Goal: Task Accomplishment & Management: Manage account settings

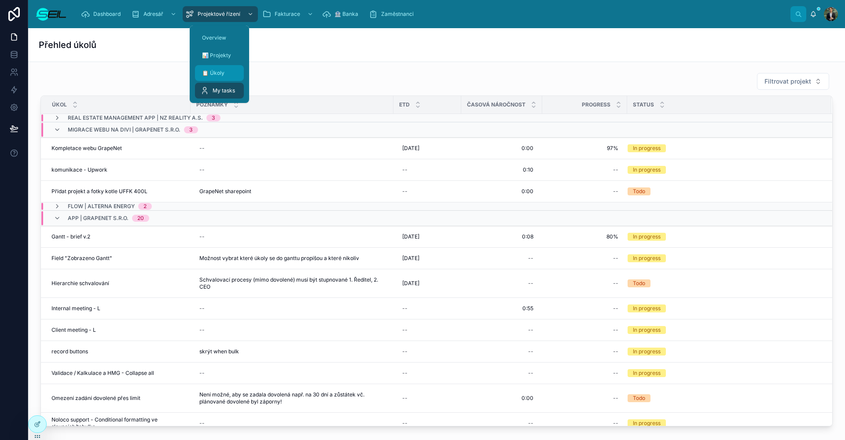
click at [211, 67] on div "📋 Úkoly" at bounding box center [219, 73] width 38 height 14
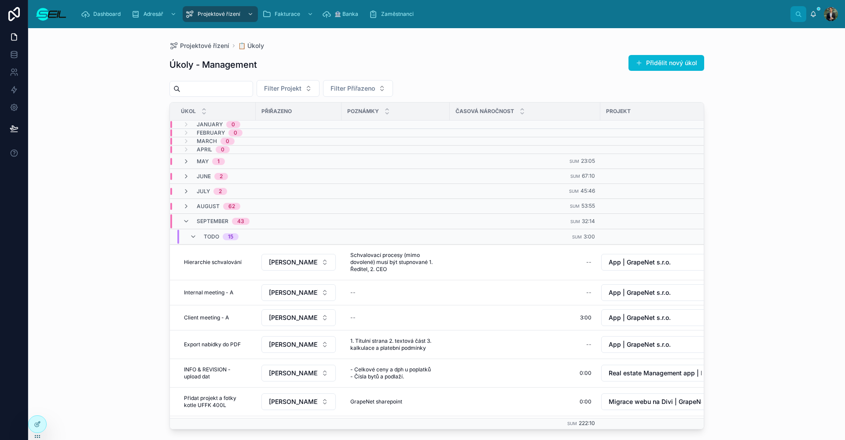
click at [355, 44] on div "Projektové řízení 📋 Úkoly" at bounding box center [436, 45] width 535 height 7
click at [664, 61] on button "Přidělit nový úkol" at bounding box center [666, 63] width 76 height 16
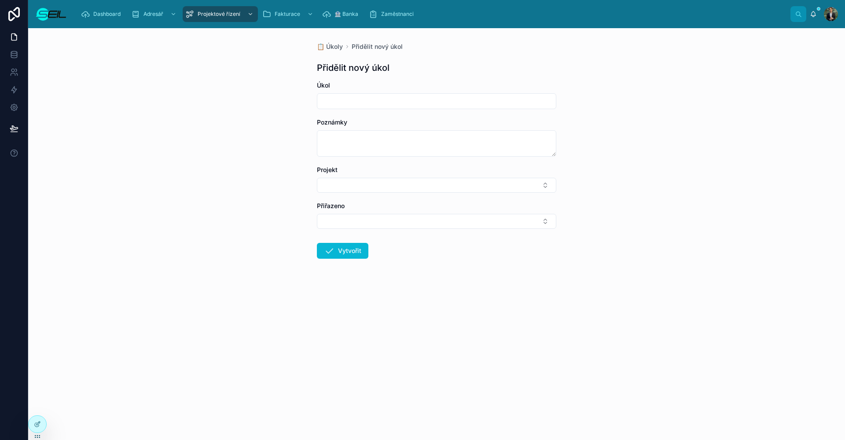
click at [344, 102] on input "text" at bounding box center [436, 101] width 239 height 12
type input "**********"
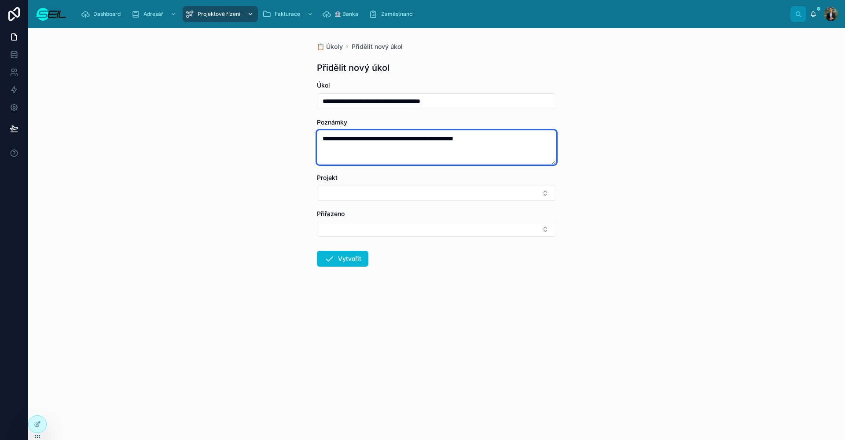
type textarea "**********"
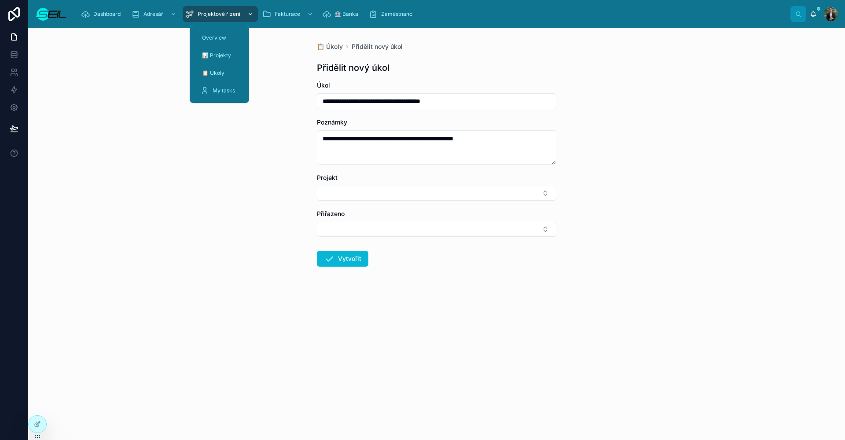
click at [230, 19] on div "Projektové řízení" at bounding box center [220, 14] width 70 height 14
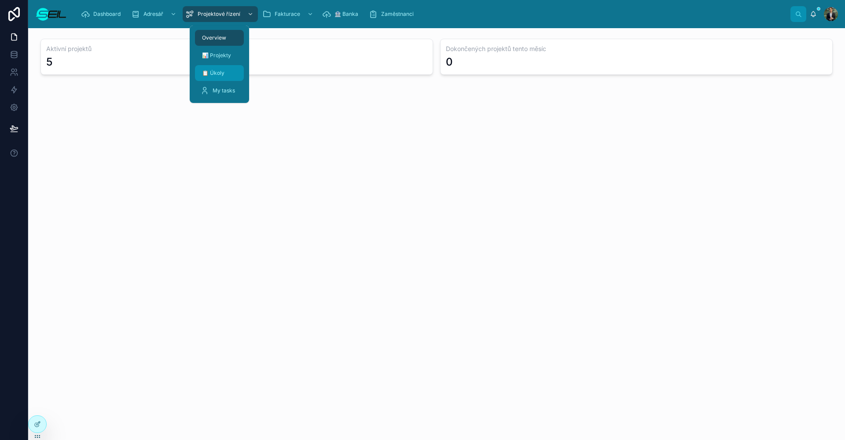
click at [225, 80] on link "📋 Úkoly" at bounding box center [219, 73] width 49 height 16
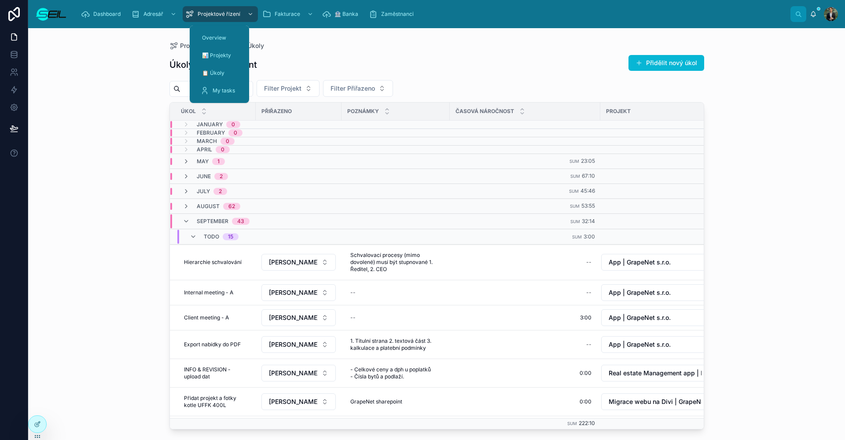
click at [292, 62] on div "Úkoly - Management Přidělit nový úkol" at bounding box center [436, 65] width 535 height 20
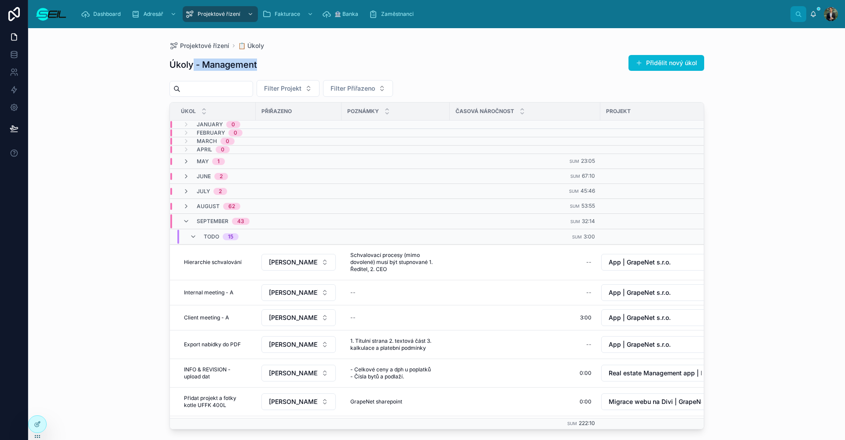
drag, startPoint x: 259, startPoint y: 63, endPoint x: 194, endPoint y: 63, distance: 65.1
click at [194, 63] on div "Úkoly - Management Přidělit nový úkol" at bounding box center [436, 65] width 535 height 20
click at [173, 64] on h1 "Úkoly - Management" at bounding box center [213, 65] width 88 height 12
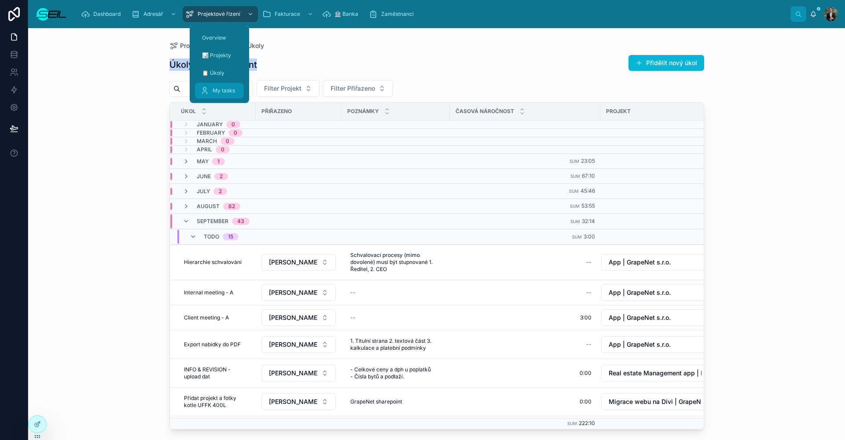
click at [230, 92] on span "My tasks" at bounding box center [224, 90] width 22 height 7
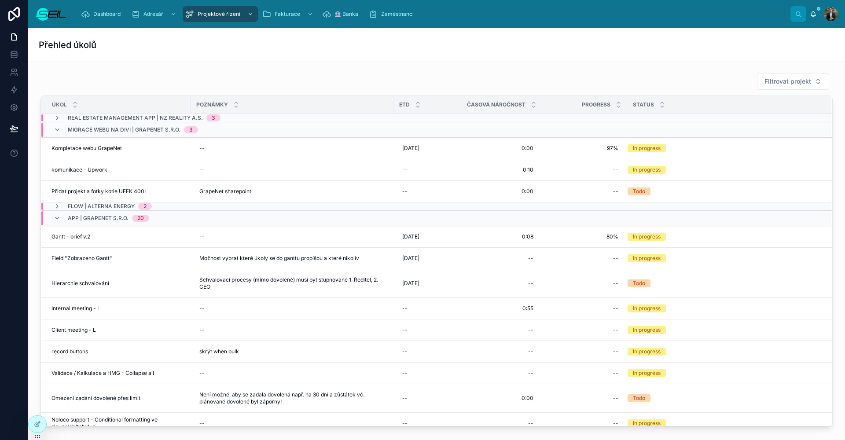
click at [380, 73] on div "Filtrovat projekt" at bounding box center [436, 82] width 792 height 18
click at [759, 272] on span "Označit úkol jako rozpracovaný" at bounding box center [764, 269] width 80 height 7
click at [588, 283] on div "--" at bounding box center [585, 283] width 74 height 14
type input "**"
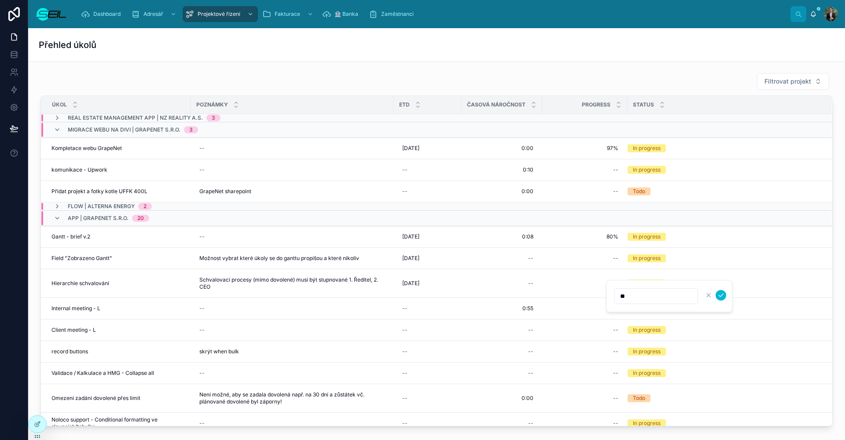
click at [721, 295] on button "submit" at bounding box center [721, 295] width 11 height 11
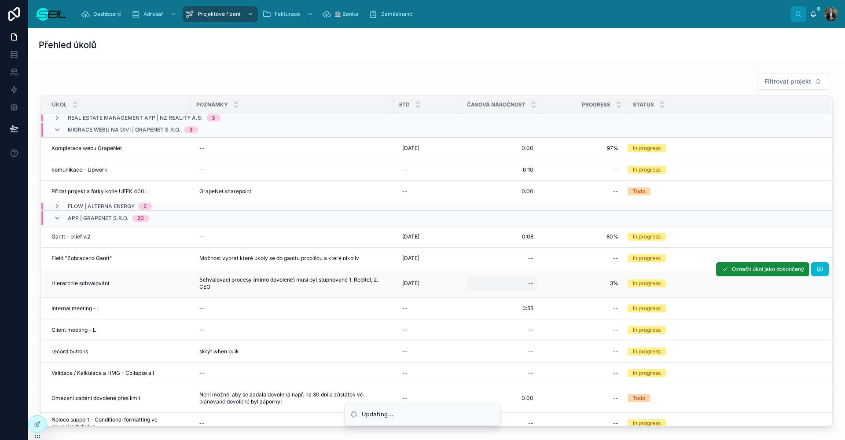
click at [505, 283] on div "--" at bounding box center [502, 283] width 70 height 14
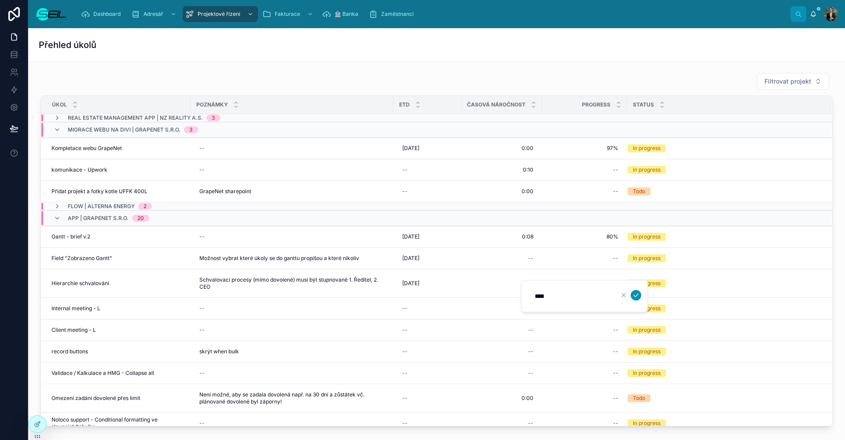
type input "****"
click at [633, 295] on icon "submit" at bounding box center [635, 295] width 7 height 7
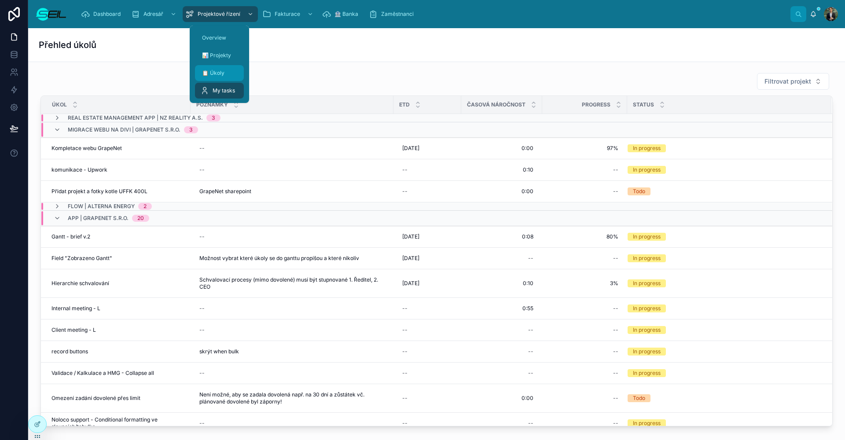
click at [221, 77] on div "📋 Úkoly" at bounding box center [219, 73] width 38 height 14
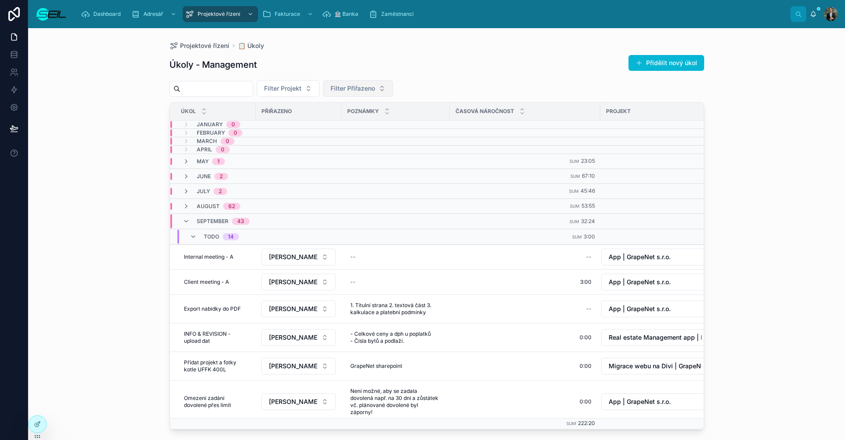
click at [375, 88] on span "Filter Přiřazeno" at bounding box center [353, 88] width 44 height 9
click at [371, 121] on span "[PERSON_NAME], BBA" at bounding box center [373, 124] width 66 height 9
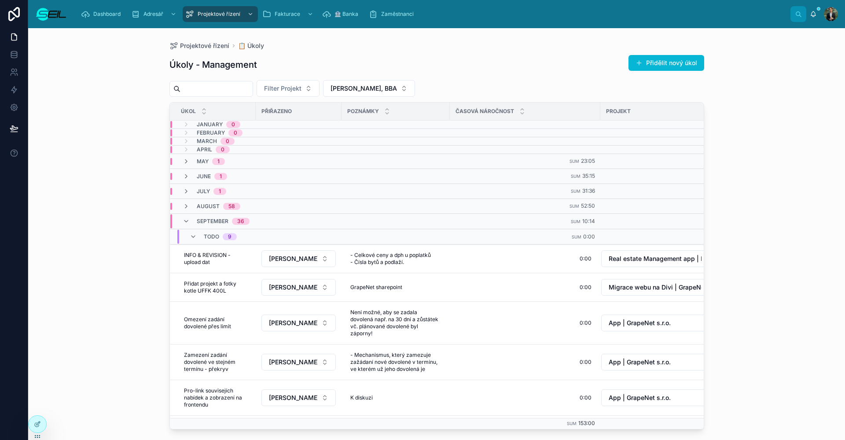
click at [517, 76] on div "Úkoly - Management Přidělit nový úkol Filter Projekt [PERSON_NAME], BBA Úkol Př…" at bounding box center [436, 239] width 535 height 380
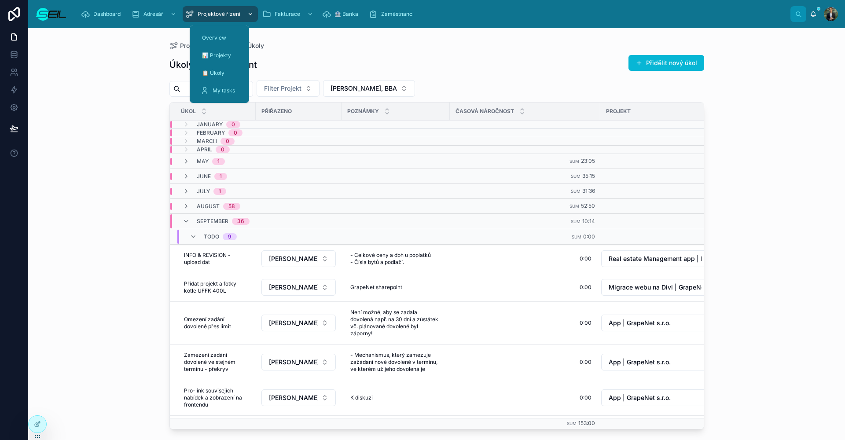
click at [188, 11] on icon "scrollable content" at bounding box center [189, 14] width 9 height 9
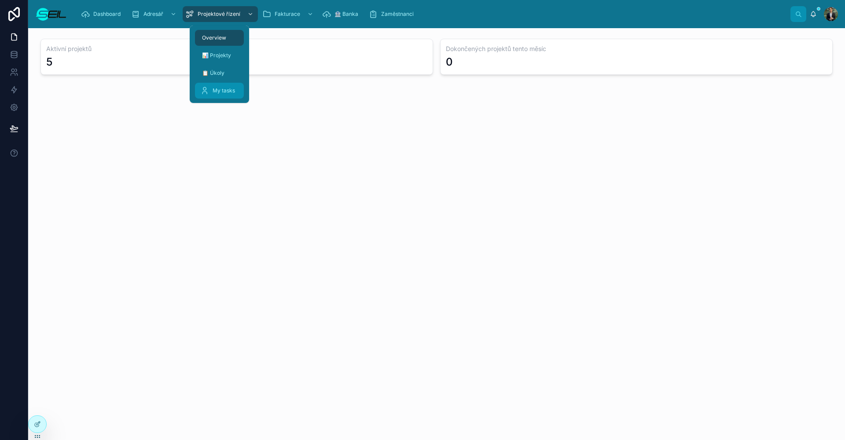
click at [222, 91] on span "My tasks" at bounding box center [224, 90] width 22 height 7
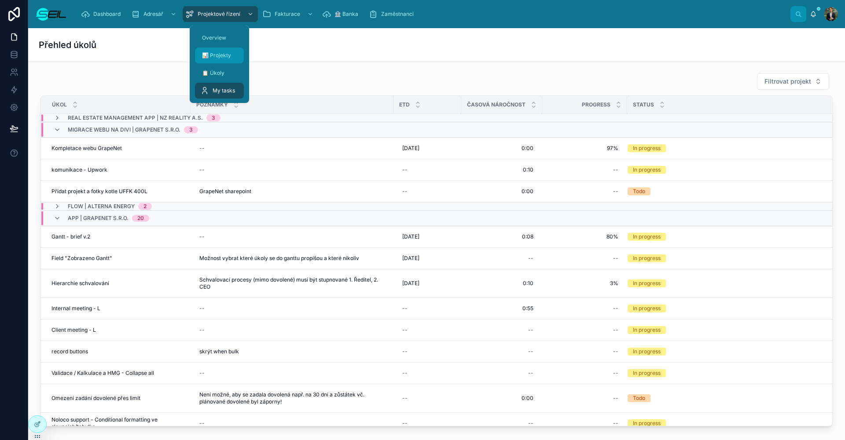
click at [229, 51] on div "📊 Projekty" at bounding box center [219, 55] width 38 height 14
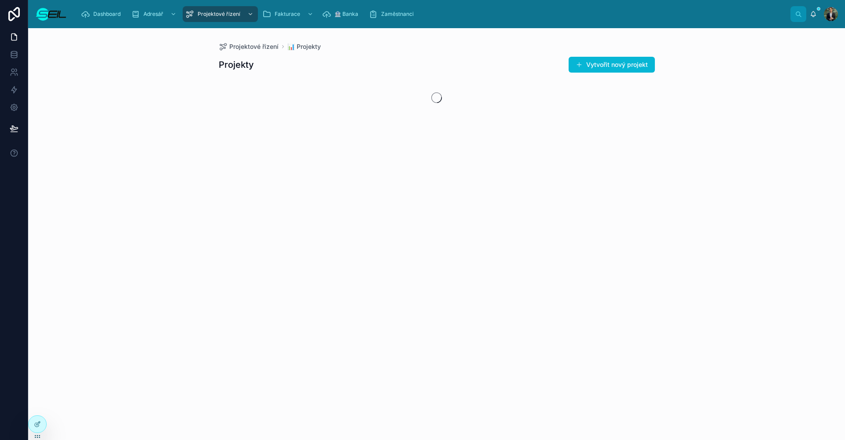
click at [293, 162] on div "Projektové řízení 📊 Projekty Projekty Vytvořit nový projekt" at bounding box center [436, 234] width 817 height 412
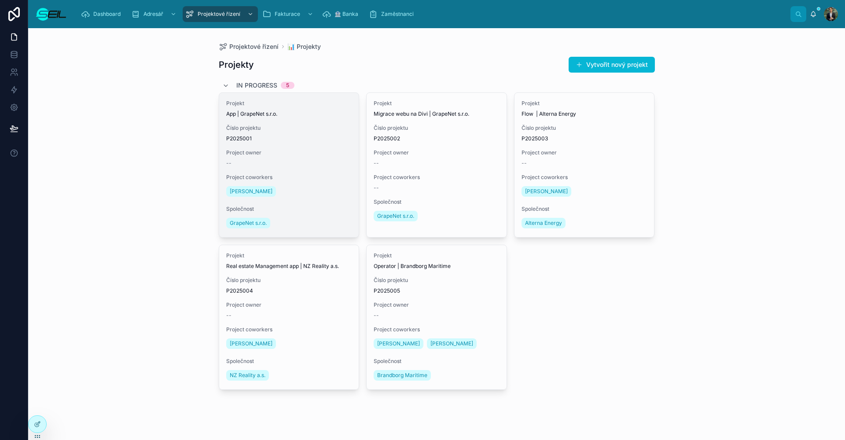
click at [336, 167] on div "Projekt App | GrapeNet s.r.o. Číslo projektu P2025001 Project owner -- Project …" at bounding box center [289, 165] width 140 height 144
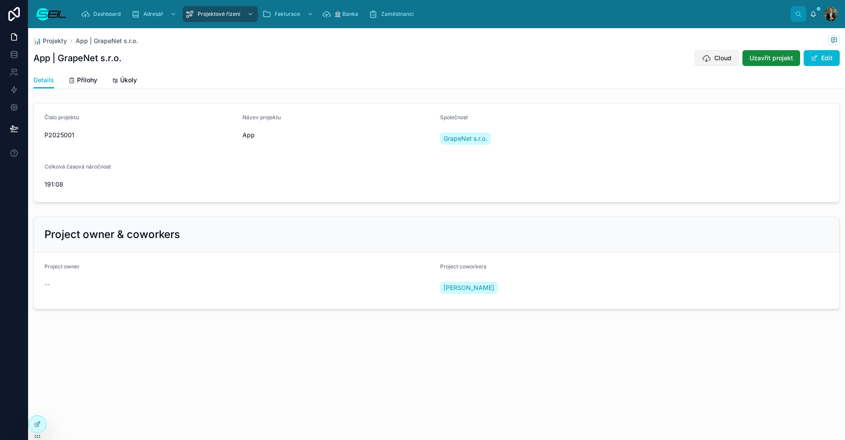
click at [711, 58] on button "Cloud" at bounding box center [717, 58] width 44 height 16
